Goal: Find contact information: Find contact information

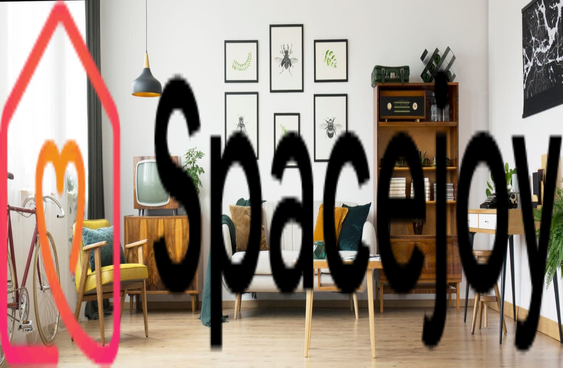
click at [77, 78] on button "Design Portfolio" at bounding box center [48, 85] width 57 height 14
click at [58, 103] on link "AI Design" at bounding box center [39, 106] width 38 height 7
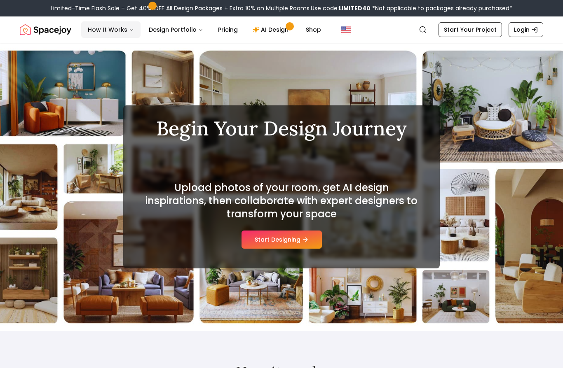
click at [120, 34] on button "How It Works" at bounding box center [110, 29] width 59 height 16
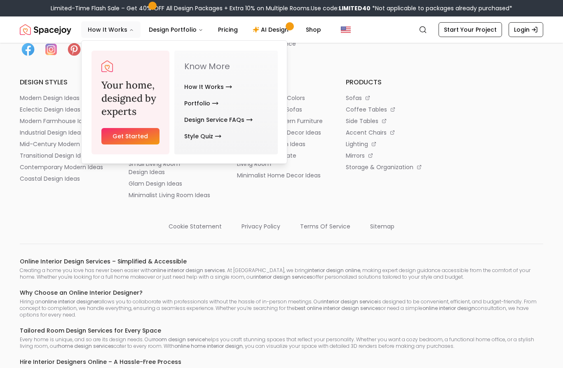
scroll to position [1462, 0]
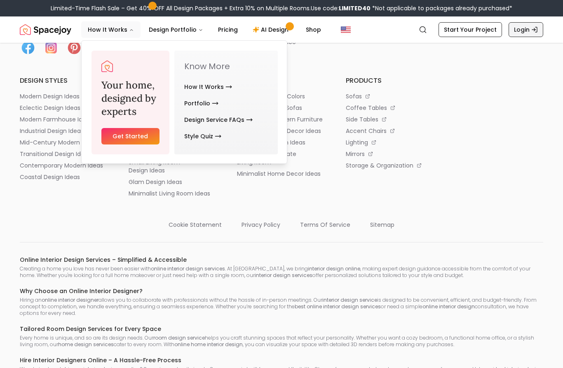
click at [527, 29] on link "Login" at bounding box center [525, 29] width 35 height 15
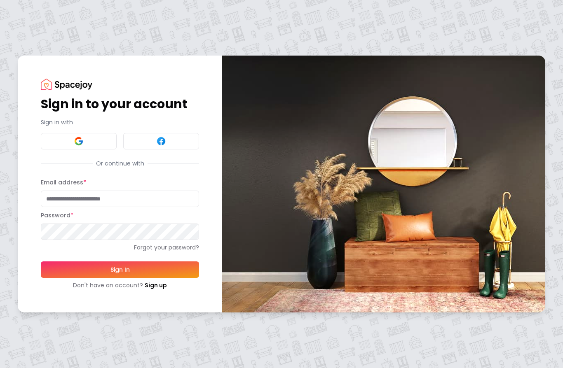
click at [93, 207] on input "Email address *" at bounding box center [120, 199] width 158 height 16
type input "**********"
click at [120, 278] on button "Sign In" at bounding box center [120, 270] width 158 height 16
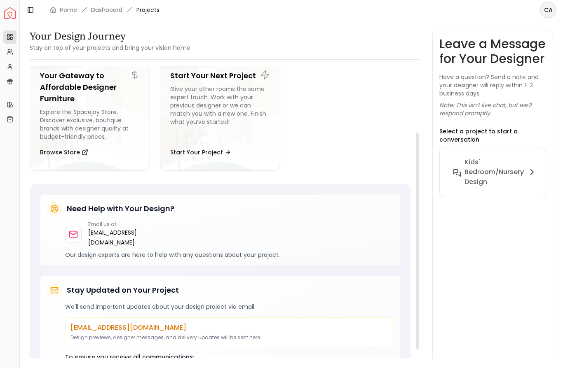
scroll to position [122, 0]
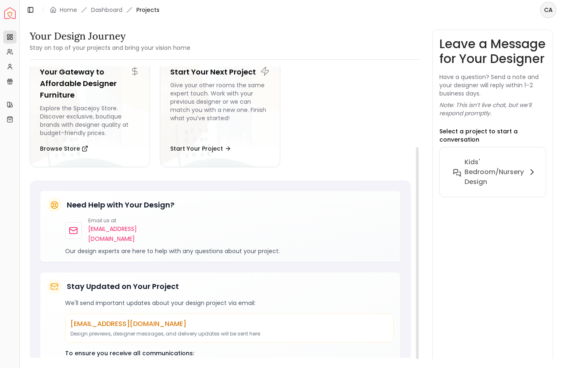
click at [130, 226] on p "[EMAIL_ADDRESS][DOMAIN_NAME]" at bounding box center [112, 234] width 49 height 20
